Goal: Check status: Check status

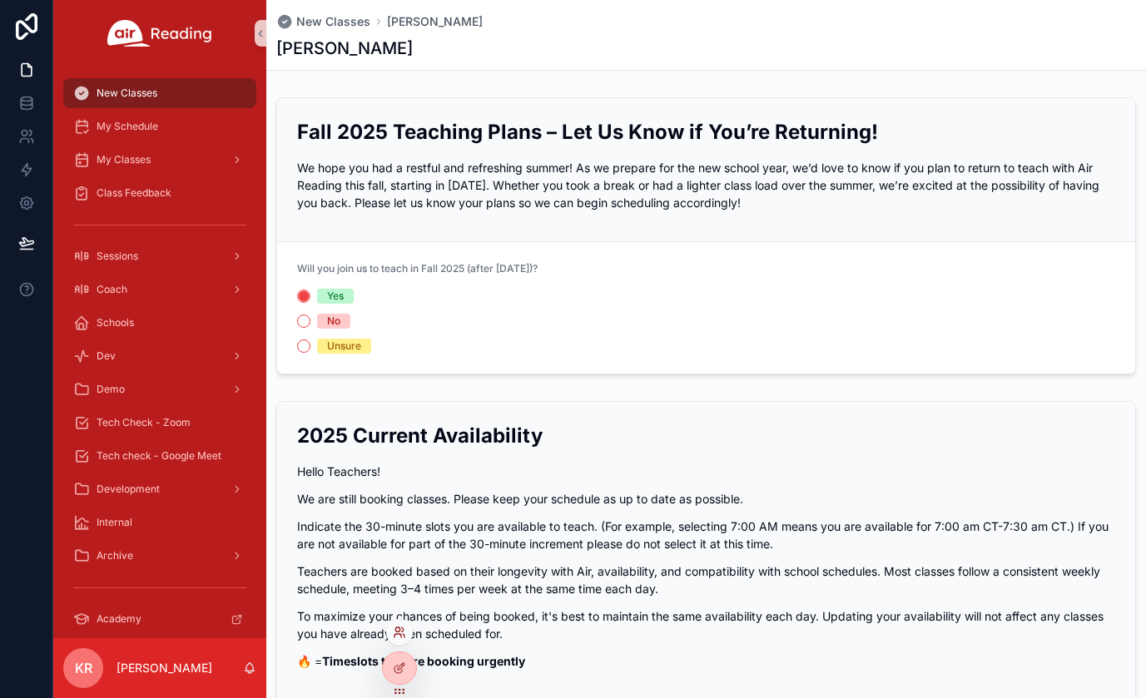
click at [403, 635] on icon at bounding box center [399, 632] width 13 height 13
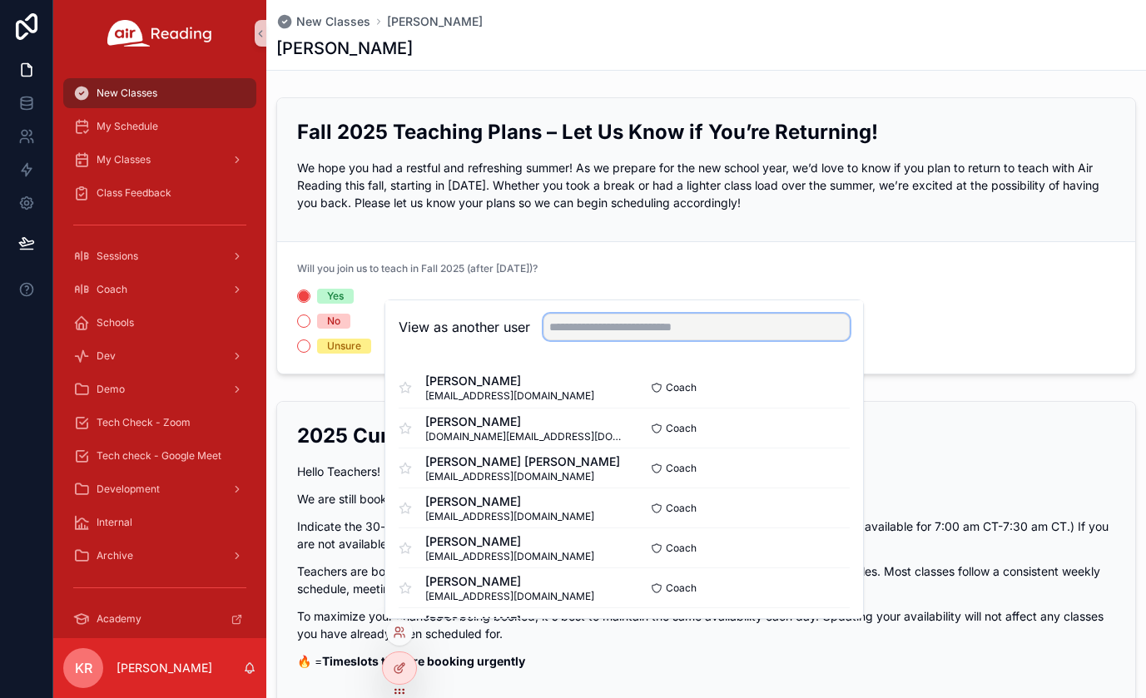
click at [581, 331] on input "text" at bounding box center [697, 327] width 306 height 27
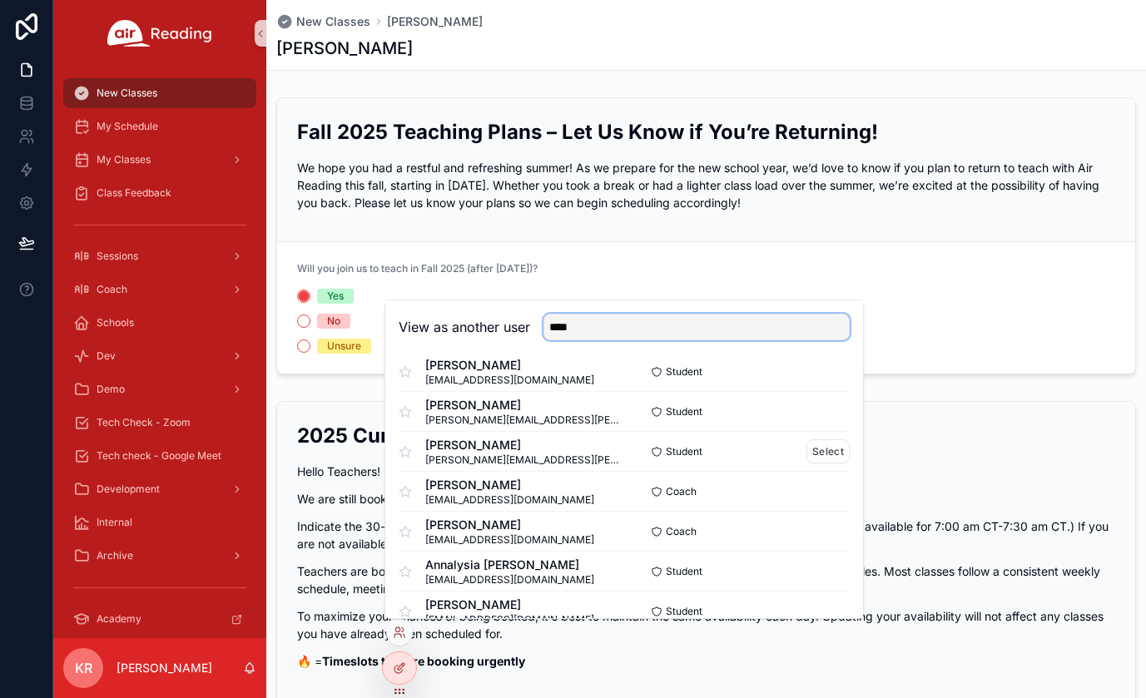
scroll to position [83, 0]
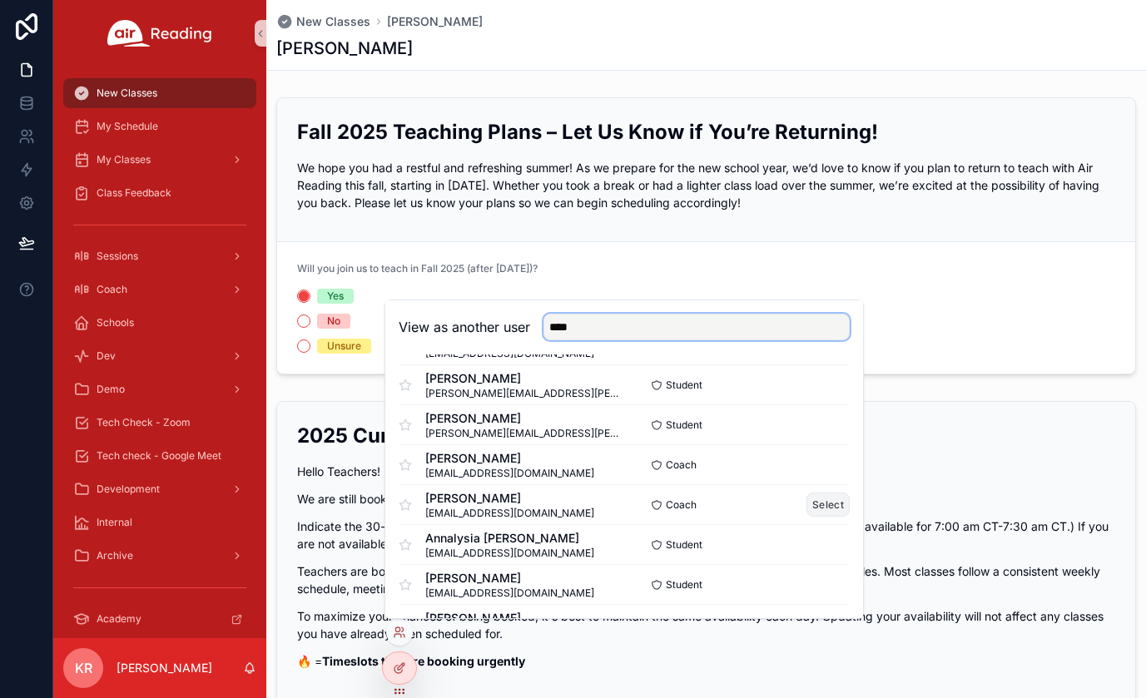
type input "****"
click at [817, 500] on button "Select" at bounding box center [828, 505] width 43 height 24
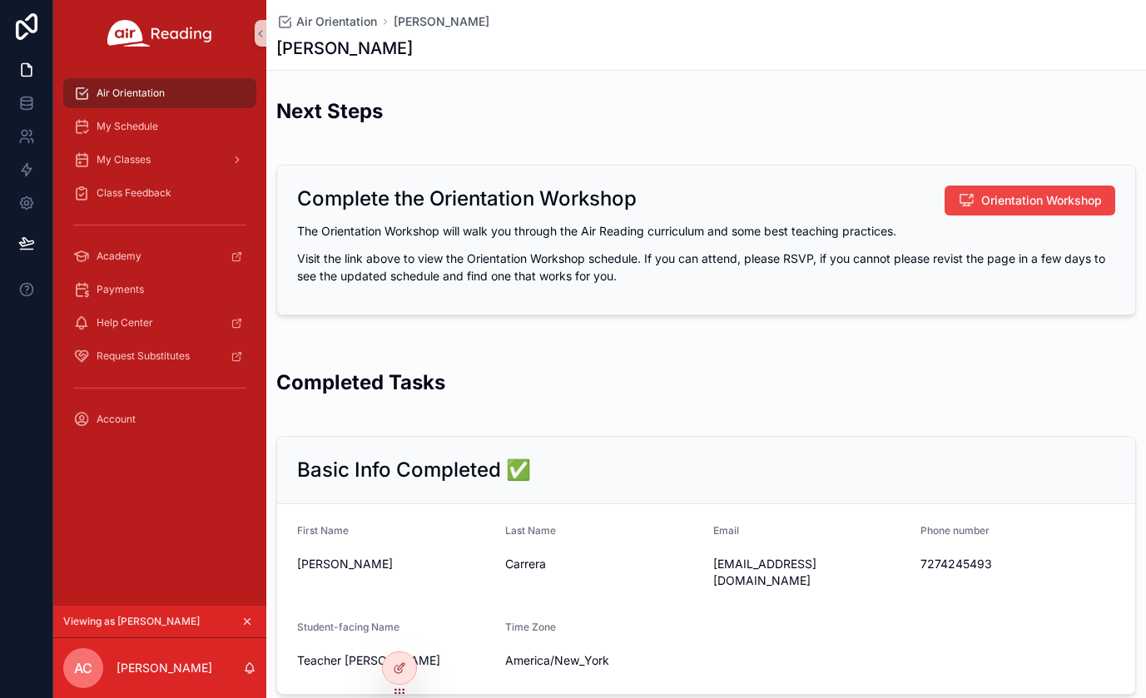
click at [249, 621] on icon "scrollable content" at bounding box center [247, 622] width 12 height 12
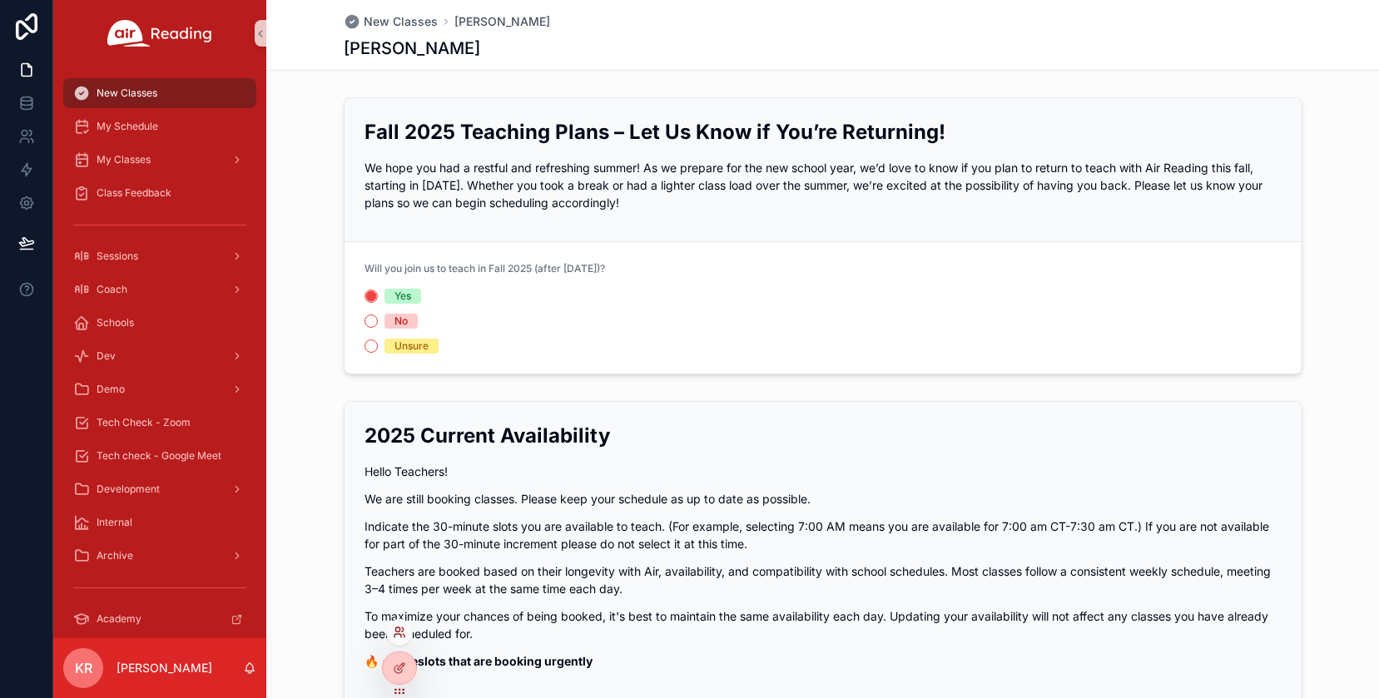
click at [398, 632] on icon at bounding box center [397, 630] width 4 height 4
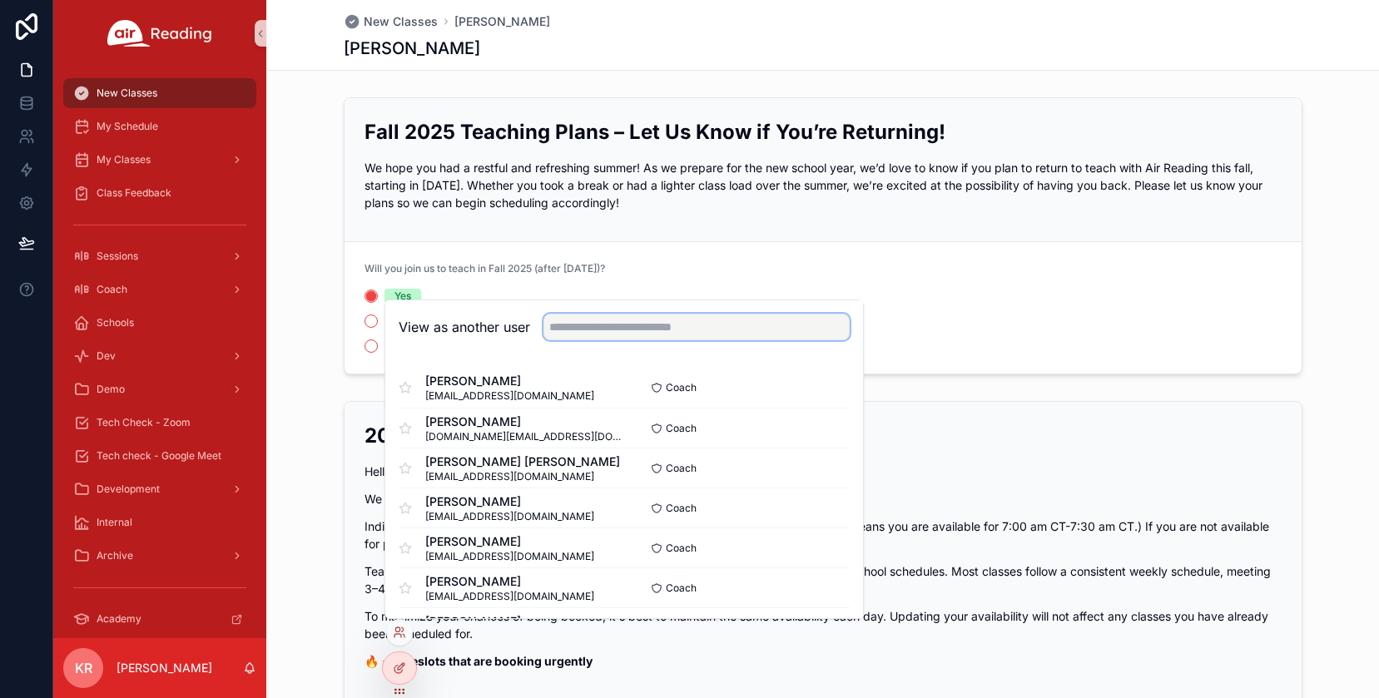
click at [583, 335] on input "text" at bounding box center [697, 327] width 306 height 27
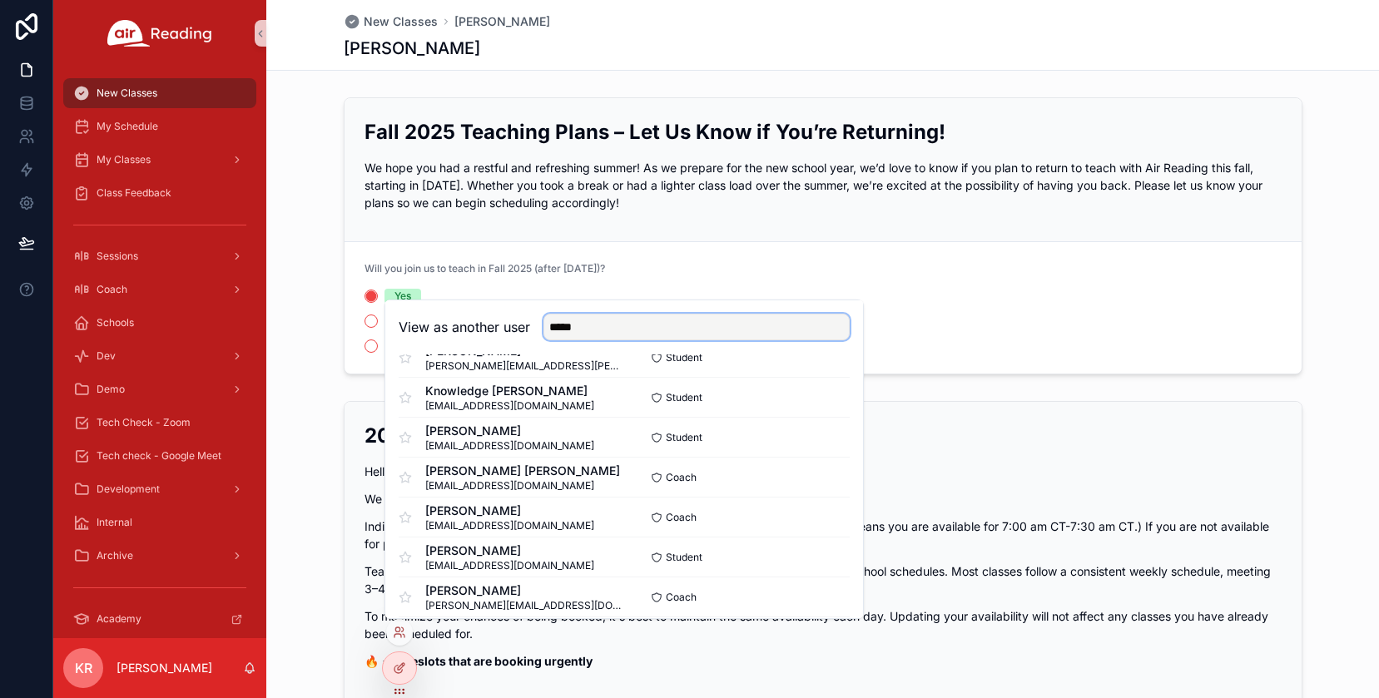
scroll to position [499, 0]
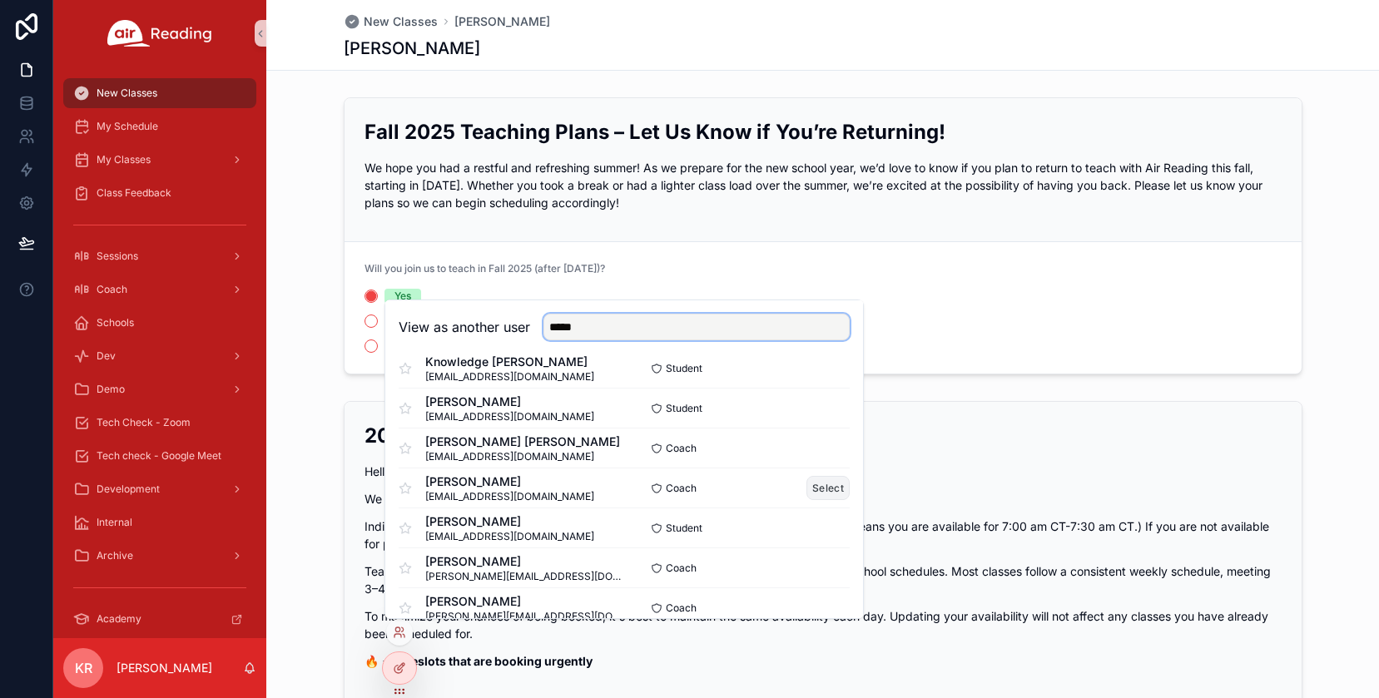
type input "*****"
click at [817, 493] on button "Select" at bounding box center [828, 488] width 43 height 24
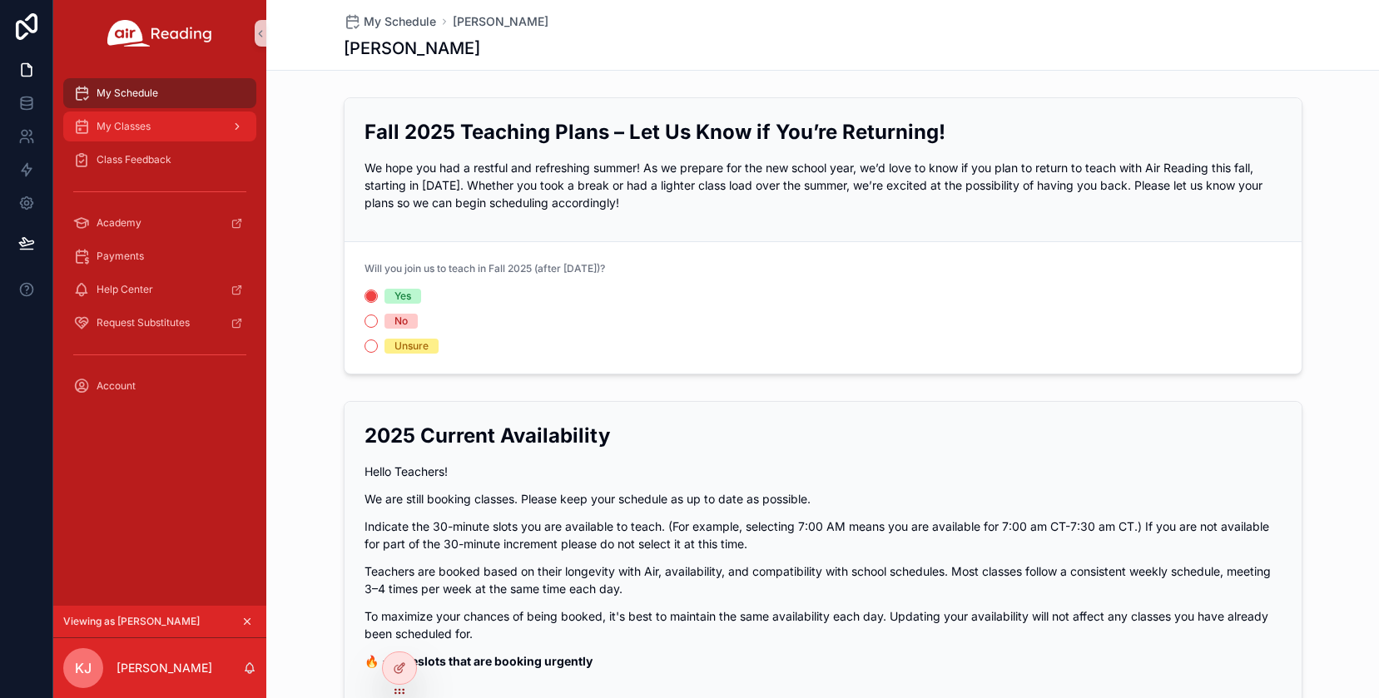
click at [161, 130] on div "My Classes" at bounding box center [159, 126] width 173 height 27
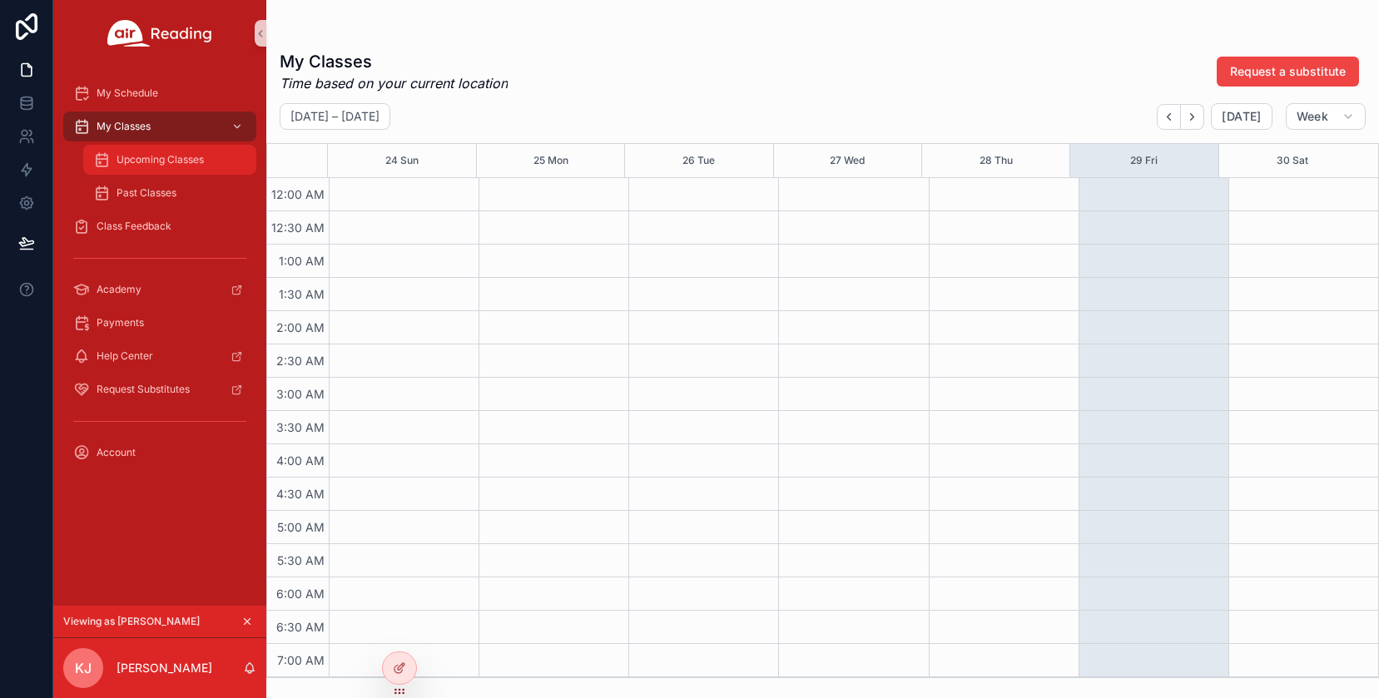
click at [184, 169] on div "Upcoming Classes" at bounding box center [169, 159] width 153 height 27
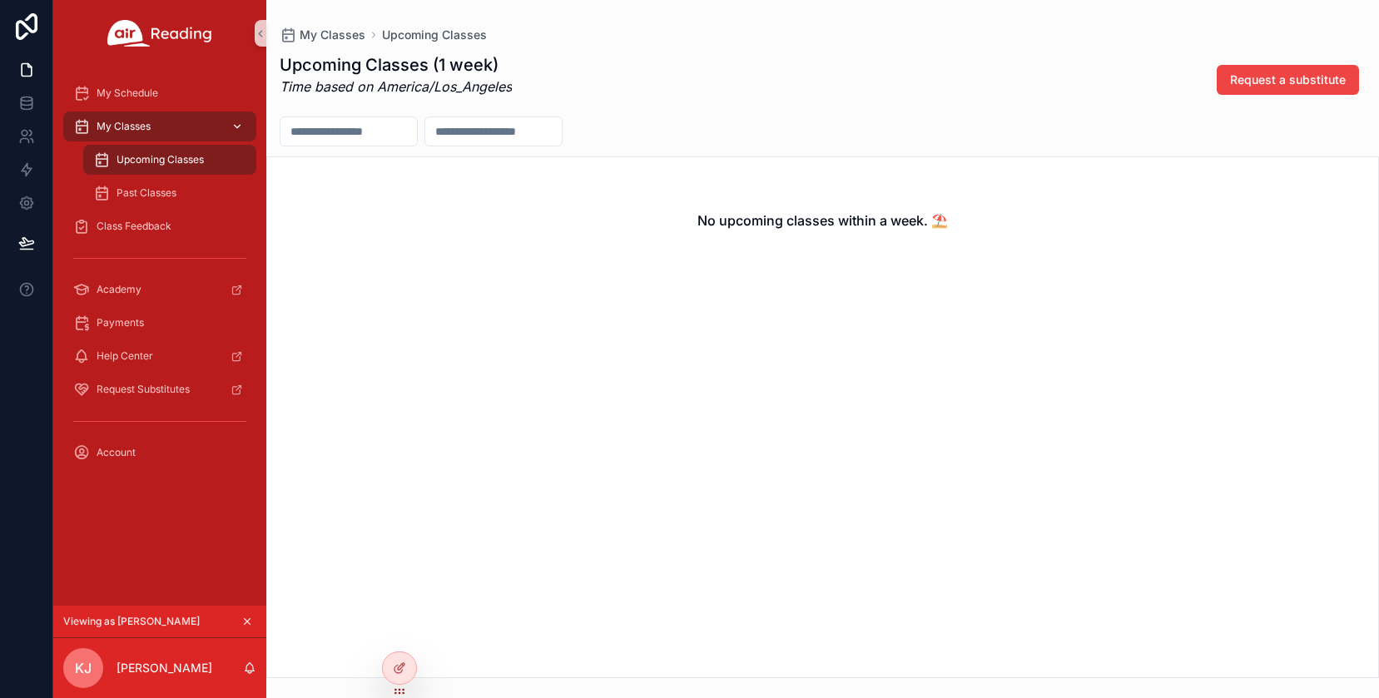
click at [133, 134] on div "My Classes" at bounding box center [159, 126] width 173 height 27
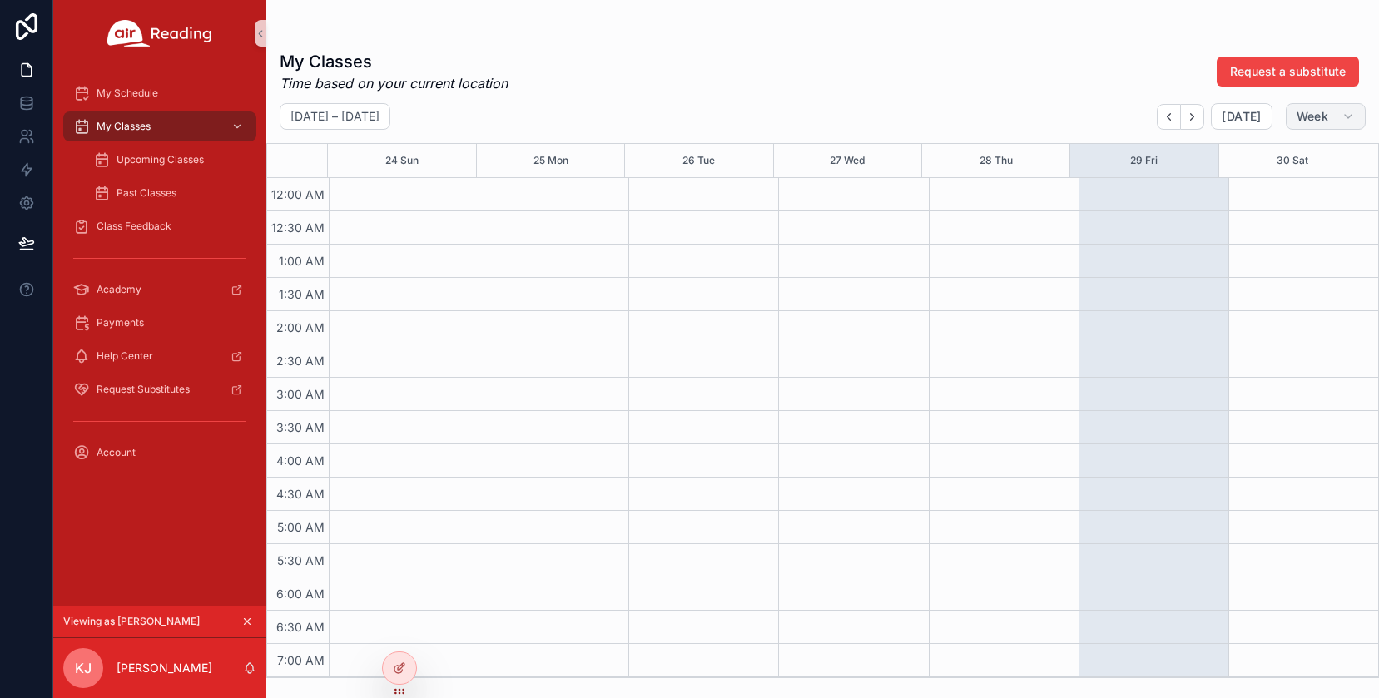
click at [1322, 114] on span "Week" at bounding box center [1313, 116] width 32 height 15
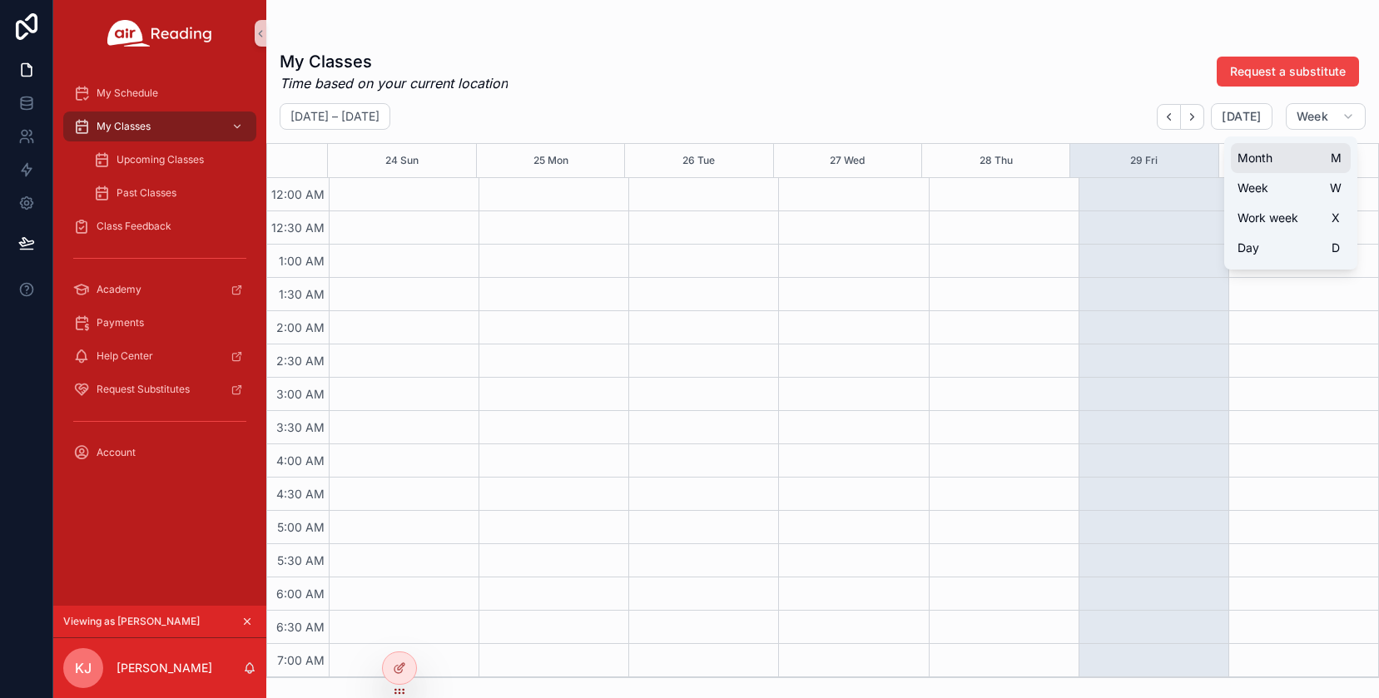
click at [1269, 166] on button "Month M" at bounding box center [1291, 158] width 120 height 30
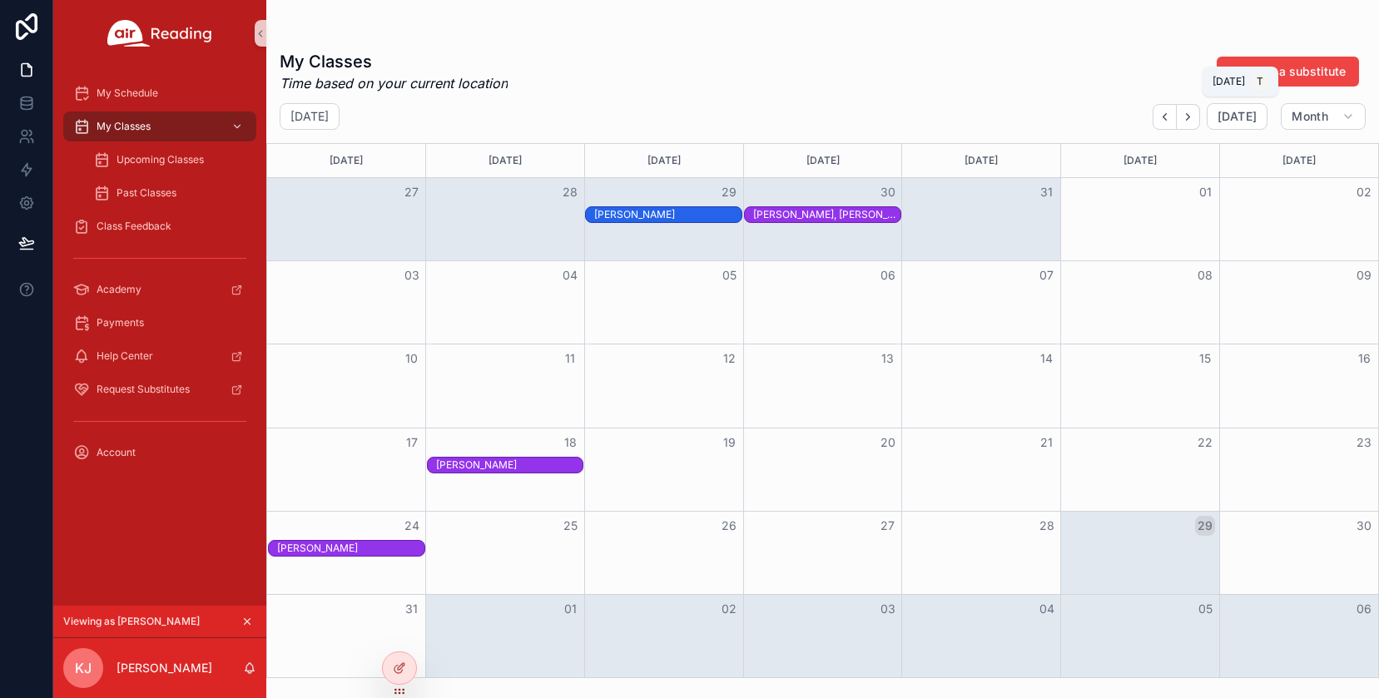
click at [1304, 130] on div "August 2025 Today Month Sunday Monday Tuesday Wednesday Thursday Friday Saturda…" at bounding box center [822, 390] width 1113 height 575
click at [1310, 122] on span "Month" at bounding box center [1310, 116] width 37 height 15
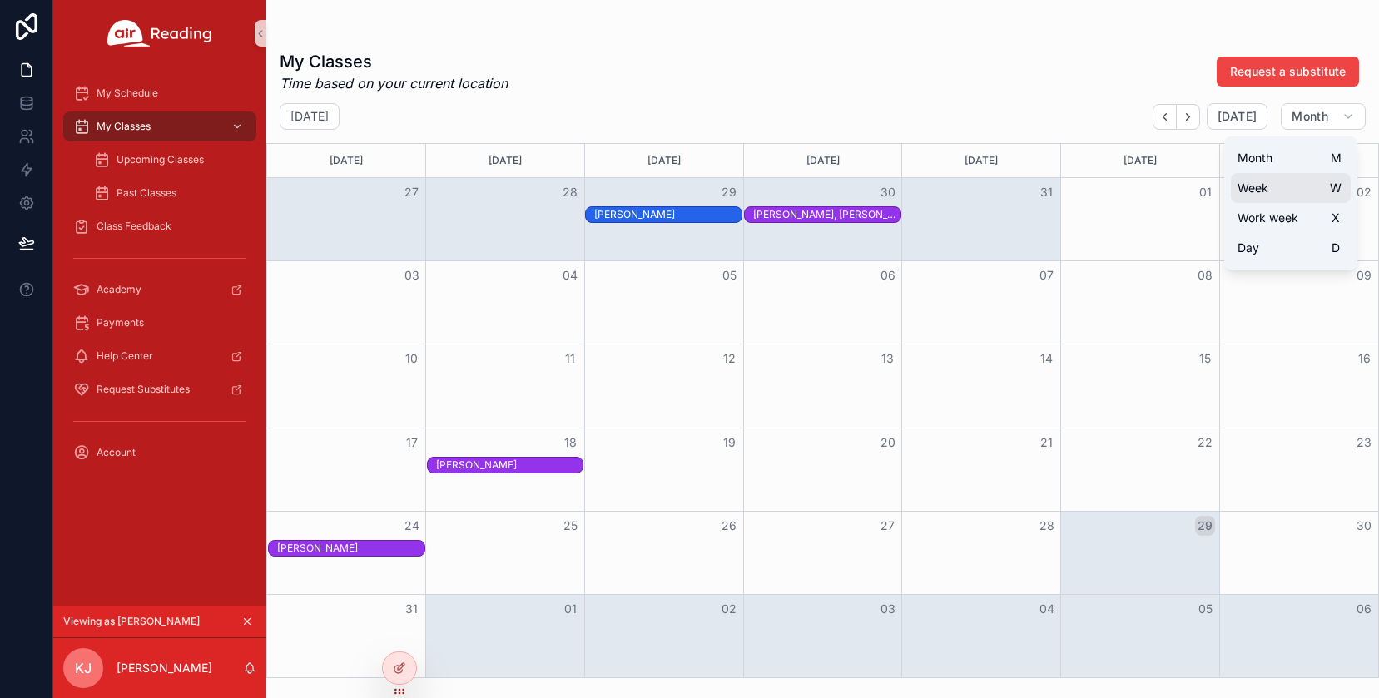
click at [1261, 186] on span "Week" at bounding box center [1253, 188] width 31 height 17
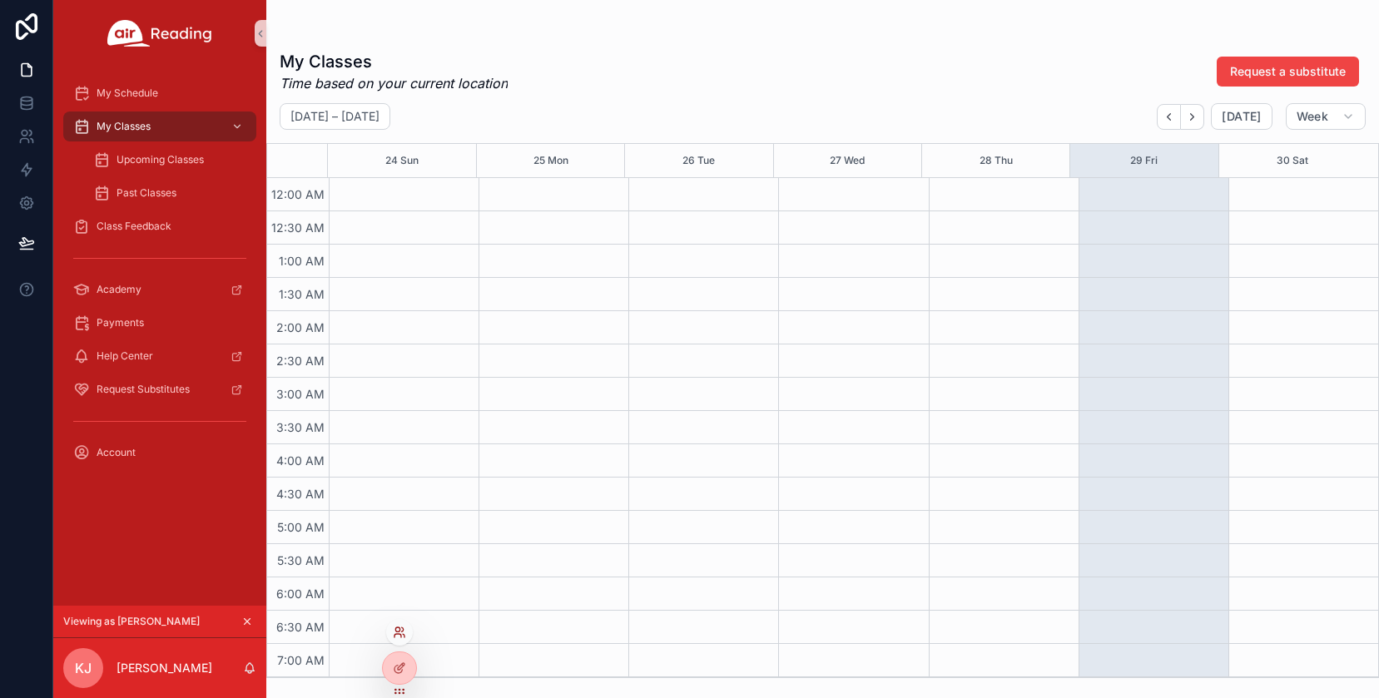
click at [401, 632] on icon at bounding box center [399, 632] width 13 height 13
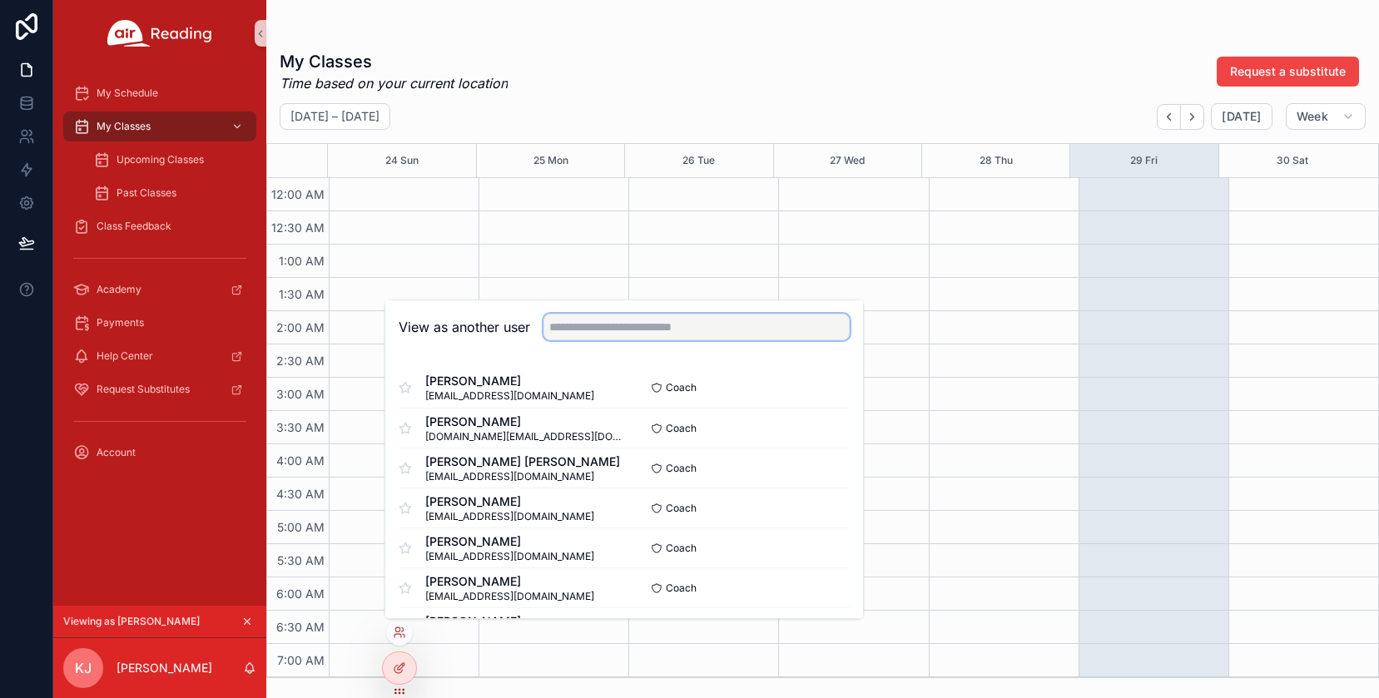
click at [643, 329] on input "text" at bounding box center [697, 327] width 306 height 27
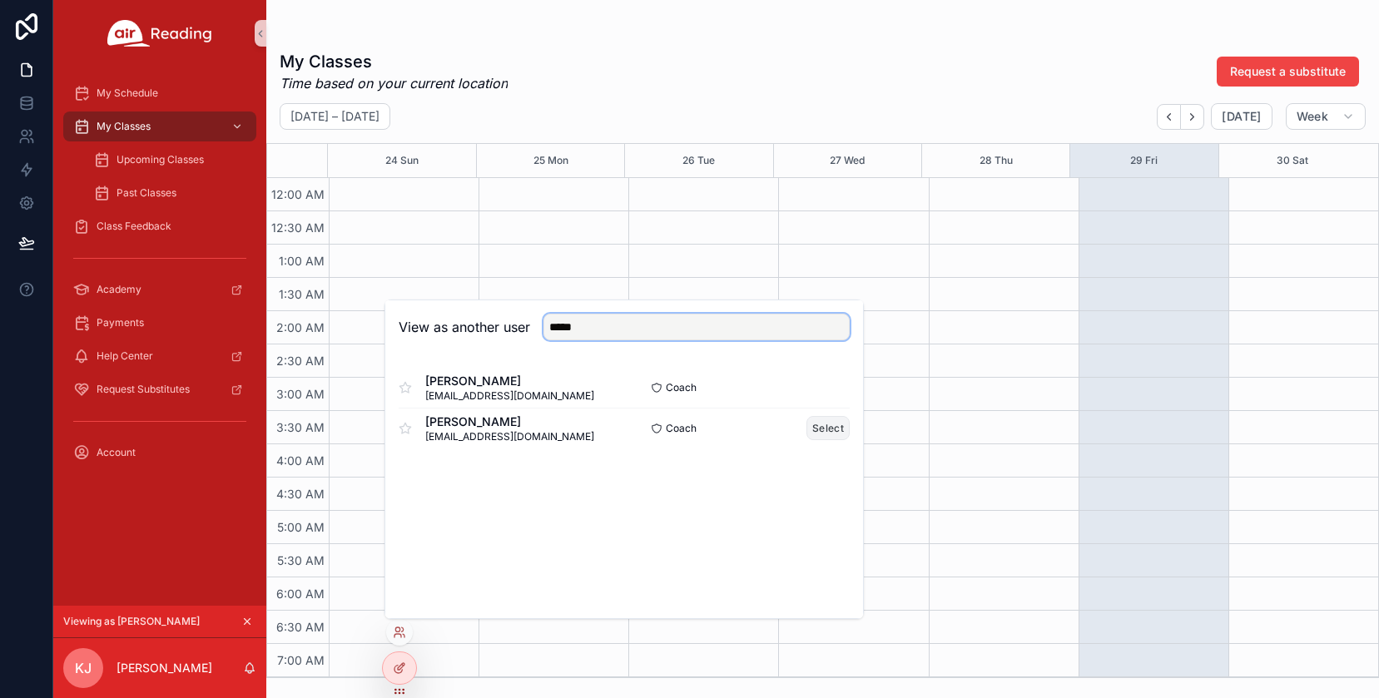
type input "*****"
click at [821, 429] on button "Select" at bounding box center [828, 428] width 43 height 24
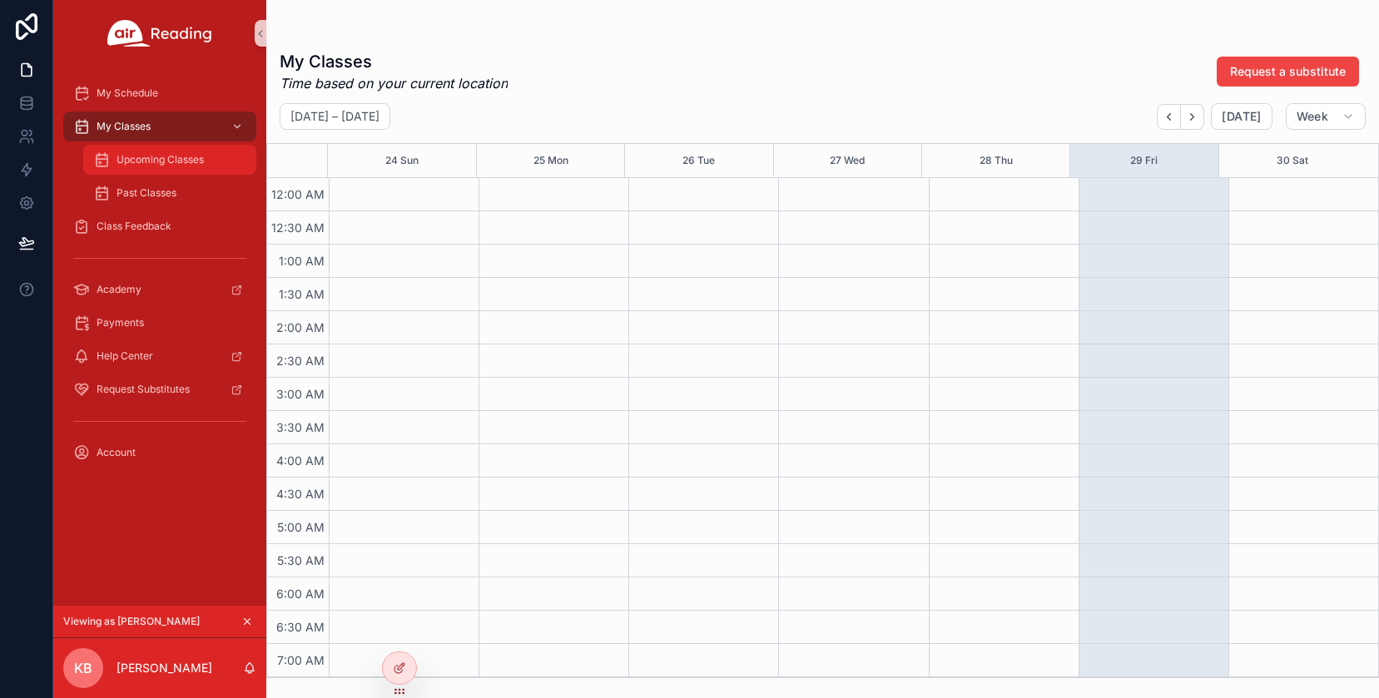
click at [142, 171] on div "Upcoming Classes" at bounding box center [169, 159] width 153 height 27
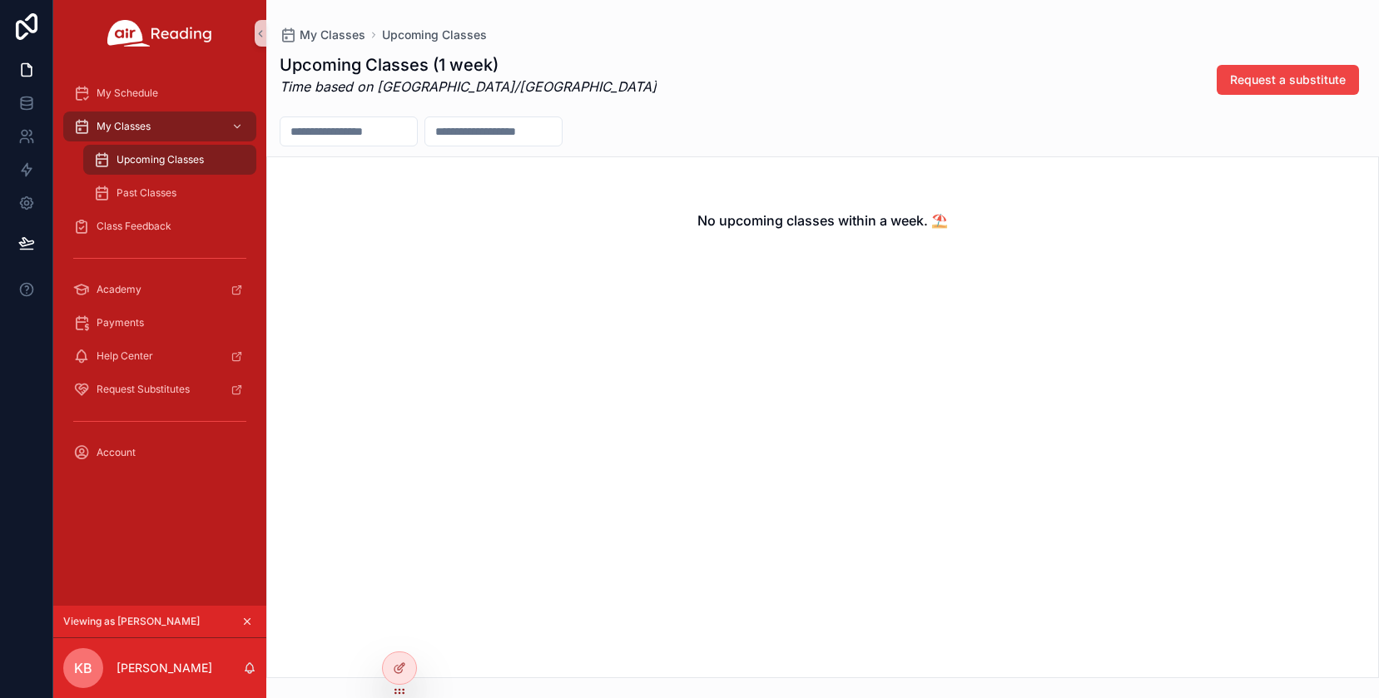
click at [250, 620] on icon "scrollable content" at bounding box center [247, 622] width 12 height 12
